Goal: Task Accomplishment & Management: Use online tool/utility

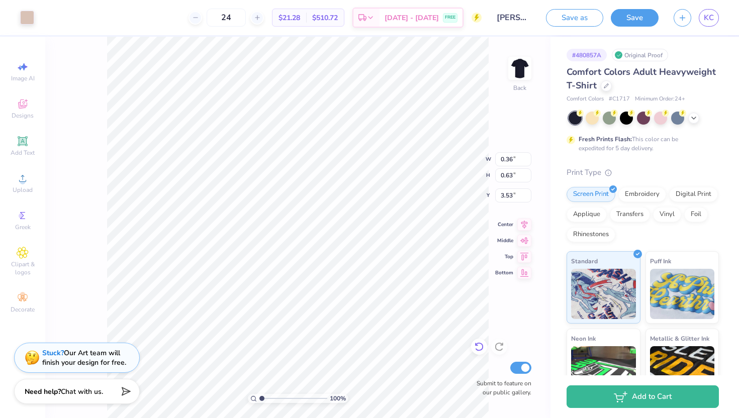
click at [481, 347] on icon at bounding box center [479, 347] width 10 height 10
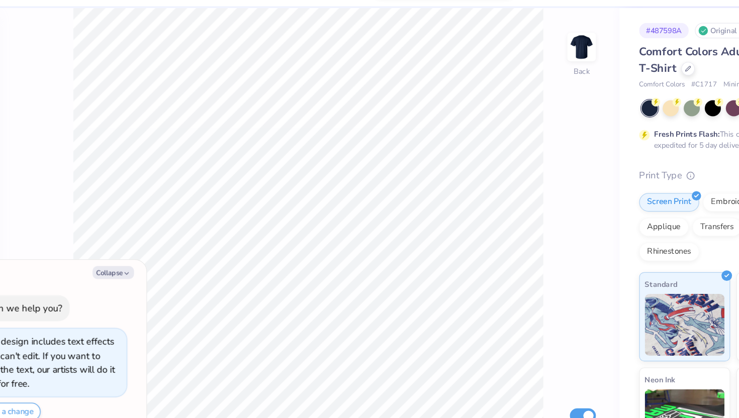
type textarea "x"
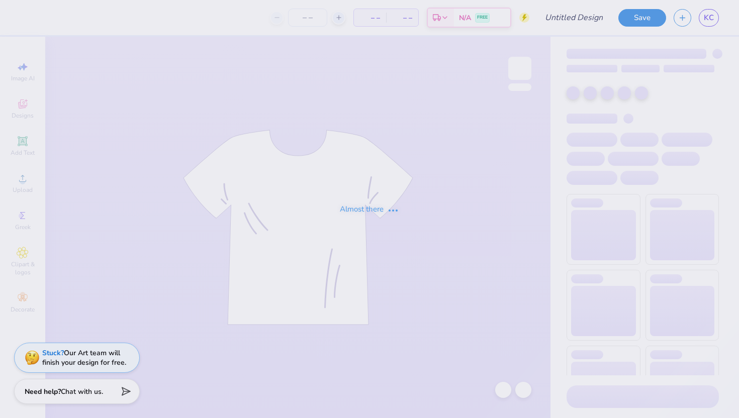
type input "[PERSON_NAME] : The [GEOGRAPHIC_DATA][US_STATE]"
type input "50"
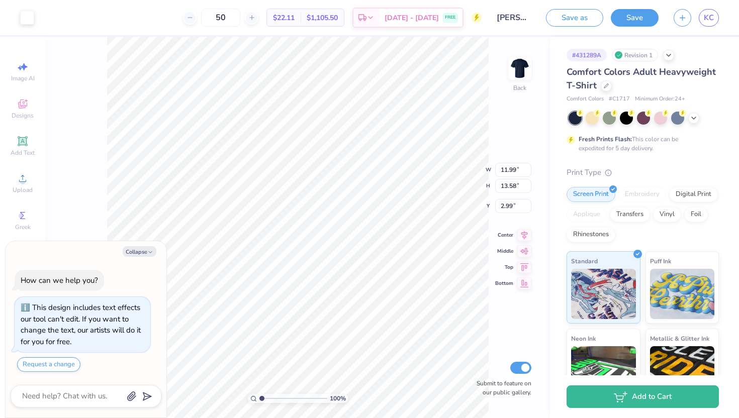
type textarea "x"
type input "8.13"
type input "9.21"
type textarea "x"
type input "3.90"
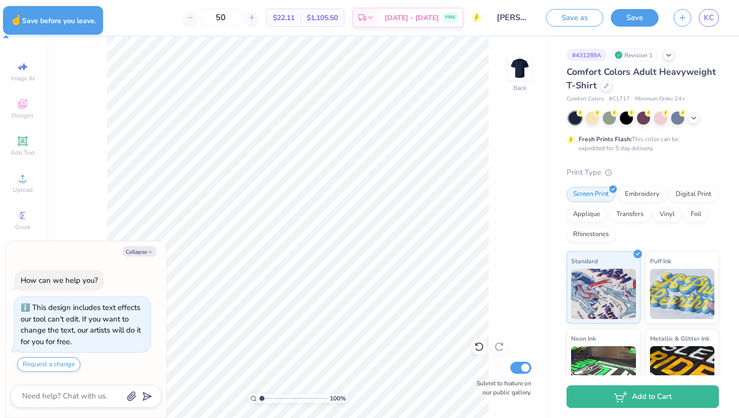
type textarea "x"
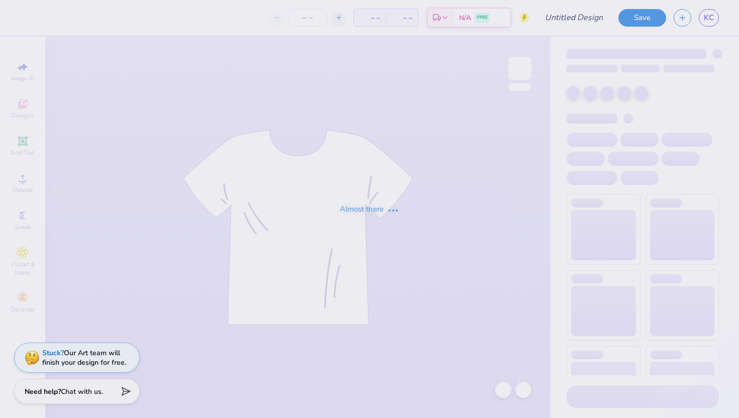
type input "Kass [PERSON_NAME] : The [GEOGRAPHIC_DATA][US_STATE]"
type input "24"
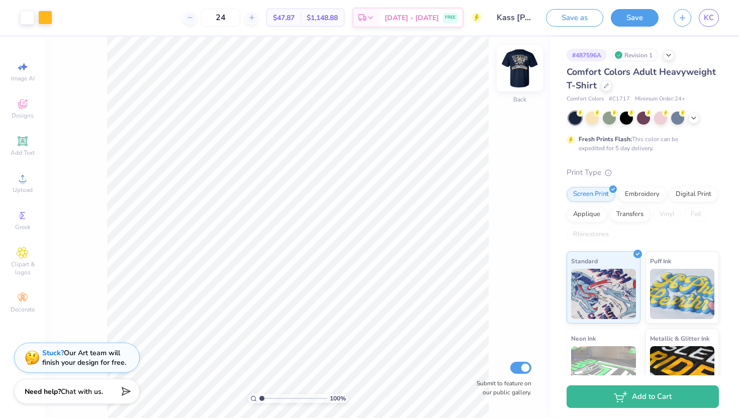
click at [524, 63] on img at bounding box center [520, 68] width 40 height 40
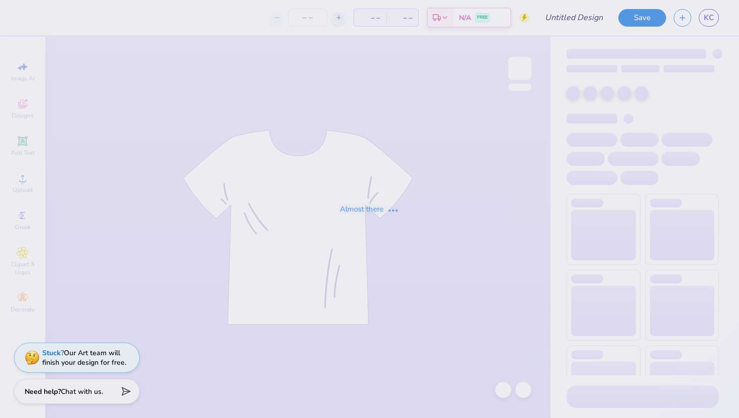
type input "Kass [PERSON_NAME] : The [GEOGRAPHIC_DATA][US_STATE]"
type input "24"
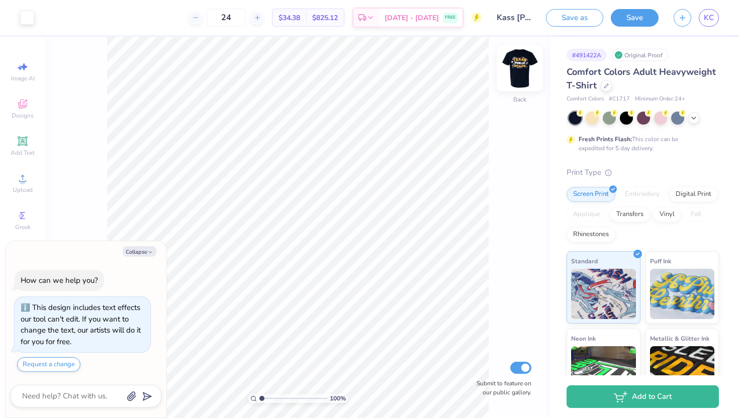
click at [517, 75] on img at bounding box center [520, 68] width 40 height 40
type textarea "x"
click at [518, 70] on img at bounding box center [520, 68] width 40 height 40
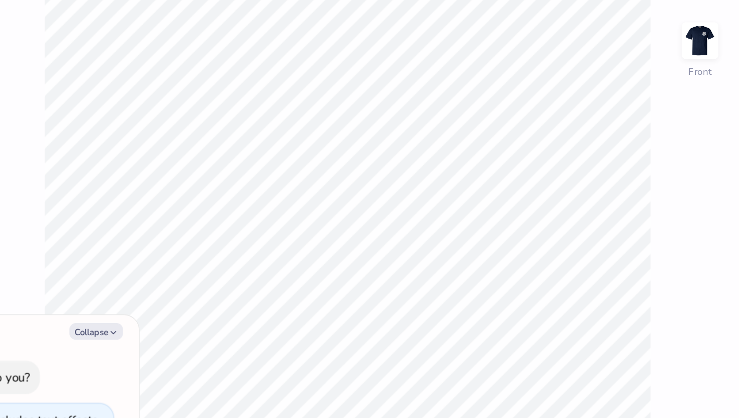
type textarea "x"
